Goal: Navigation & Orientation: Find specific page/section

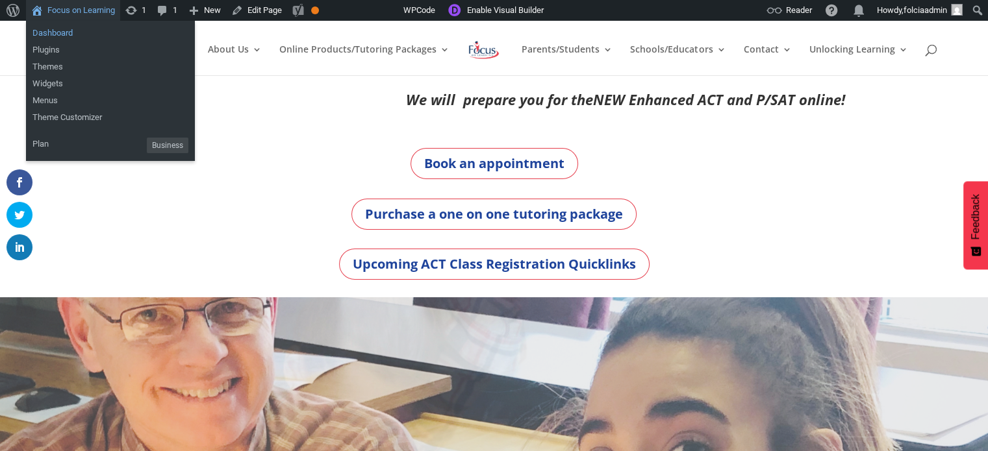
click at [55, 31] on link "Dashboard" at bounding box center [110, 33] width 169 height 17
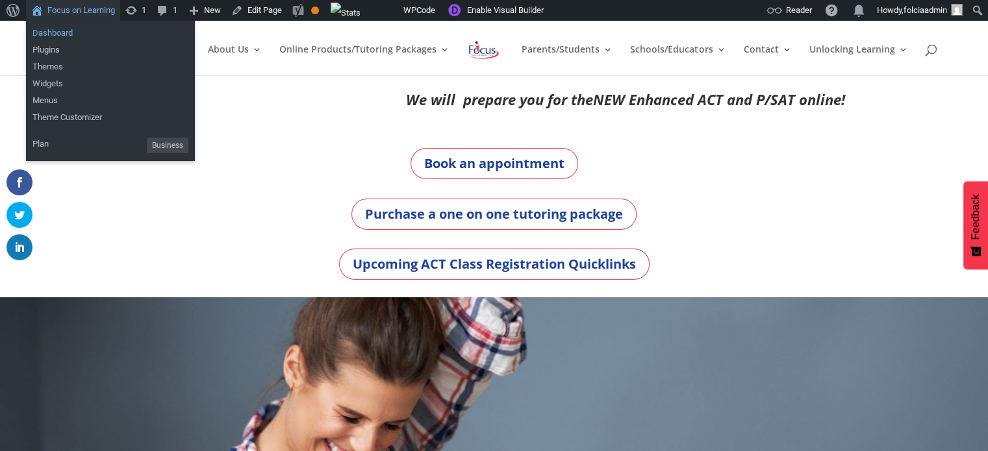
click at [49, 37] on link "Dashboard" at bounding box center [110, 33] width 169 height 17
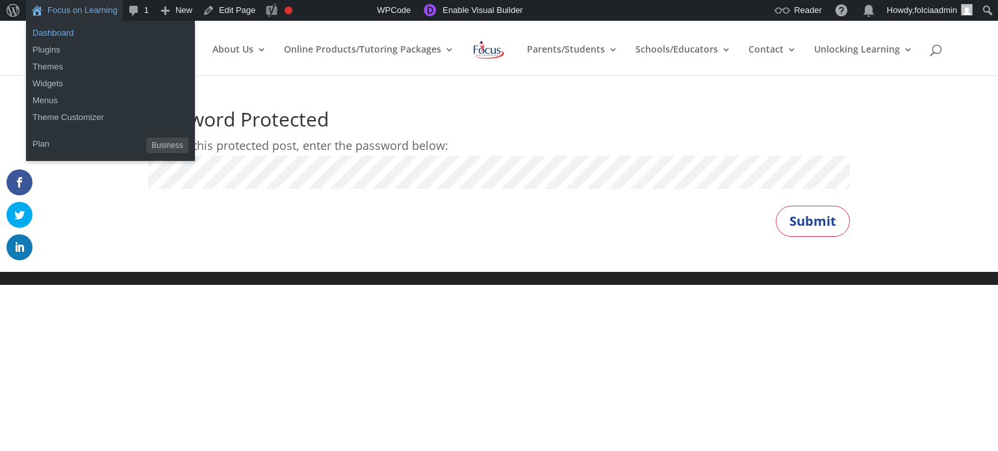
click at [45, 33] on link "Dashboard" at bounding box center [110, 33] width 169 height 17
